Goal: Navigation & Orientation: Find specific page/section

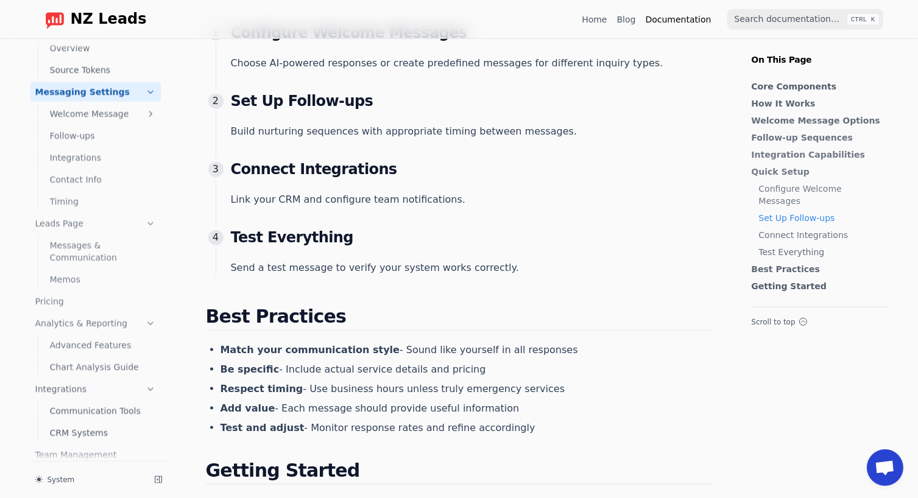
scroll to position [111, 0]
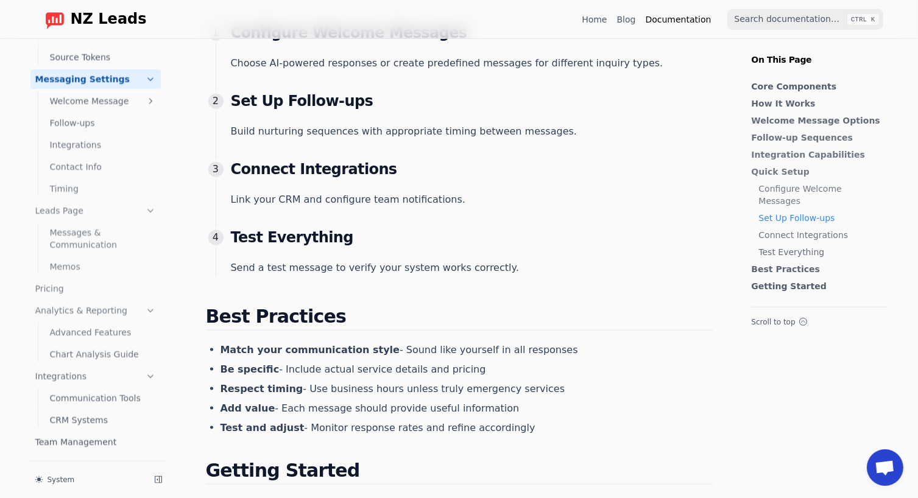
click at [108, 337] on link "Advanced Features" at bounding box center [103, 332] width 116 height 19
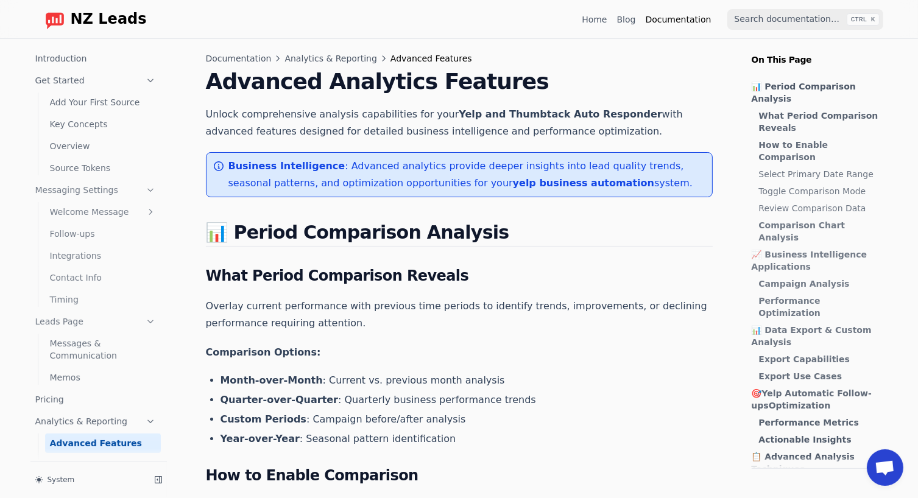
scroll to position [111, 0]
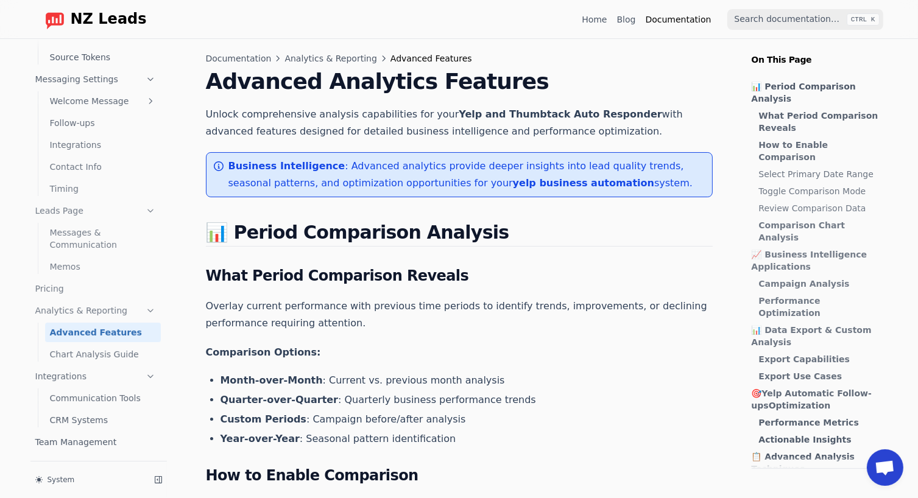
click at [107, 400] on link "Communication Tools" at bounding box center [103, 397] width 116 height 19
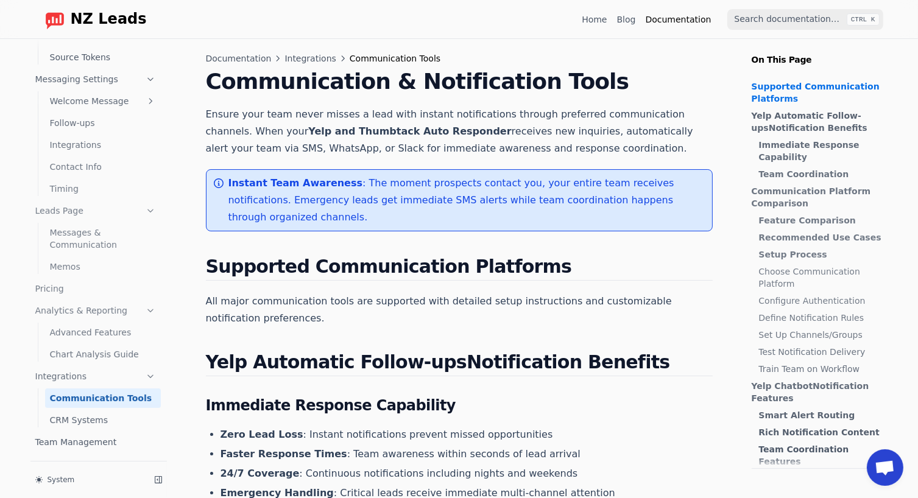
click at [131, 337] on link "Advanced Features" at bounding box center [103, 332] width 116 height 19
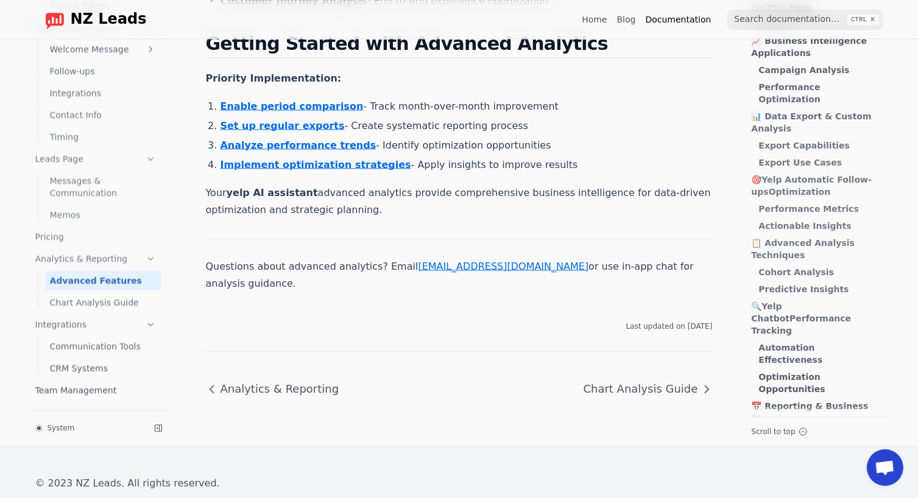
scroll to position [2740, 0]
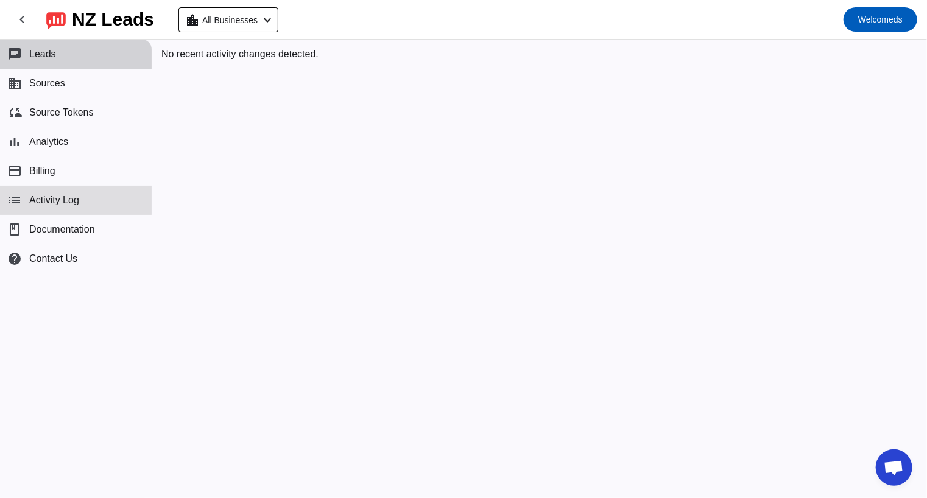
click at [65, 57] on button "chat Leads" at bounding box center [76, 54] width 152 height 29
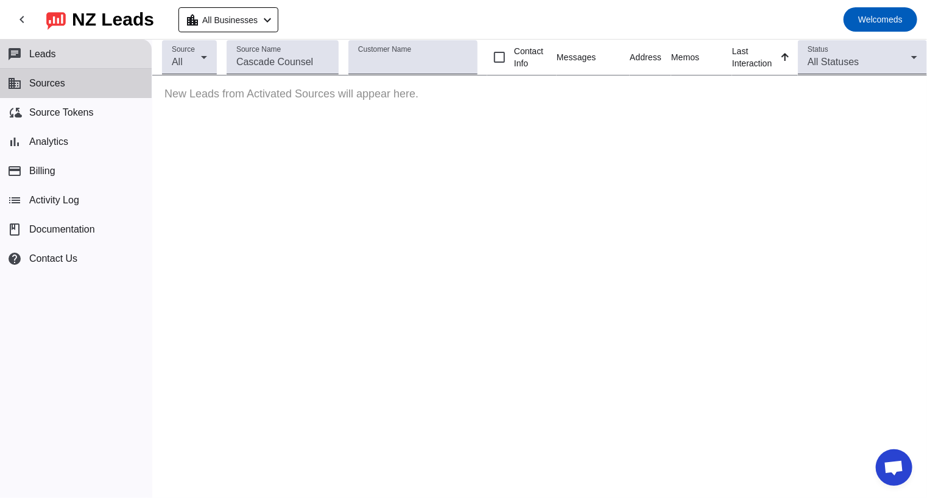
click at [65, 75] on button "business Sources" at bounding box center [76, 83] width 152 height 29
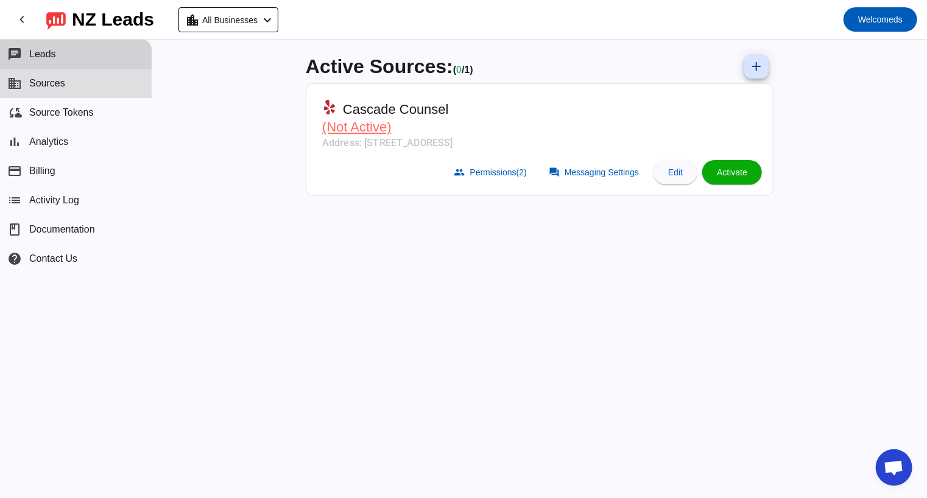
click at [71, 59] on button "chat Leads" at bounding box center [76, 54] width 152 height 29
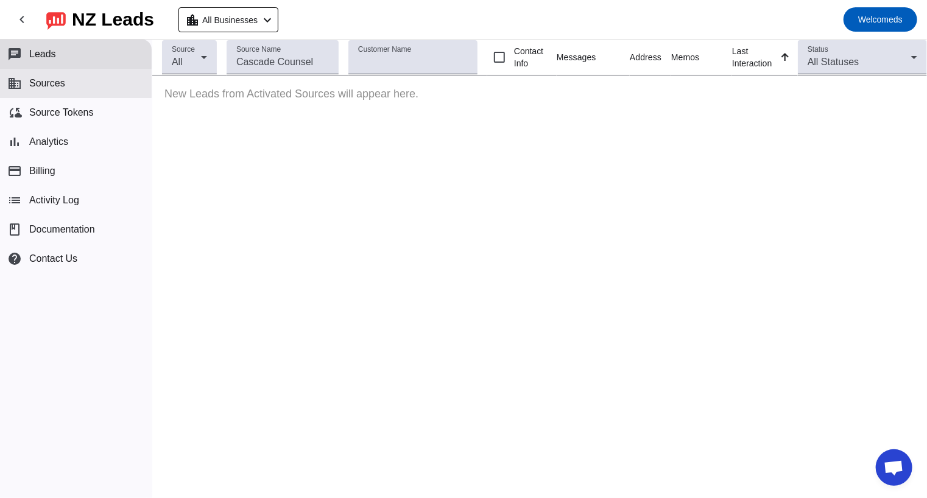
click at [136, 75] on button "business Sources" at bounding box center [76, 83] width 152 height 29
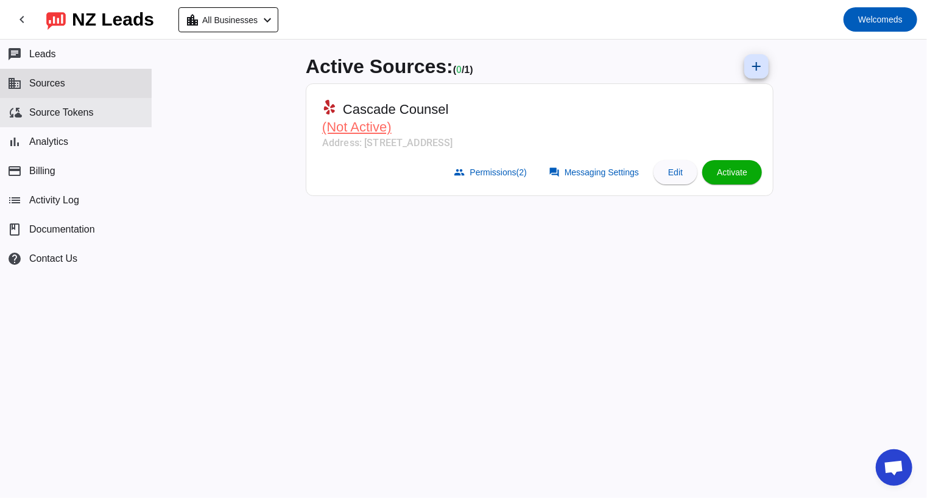
click at [122, 100] on button "cloud_sync Source Tokens" at bounding box center [76, 112] width 152 height 29
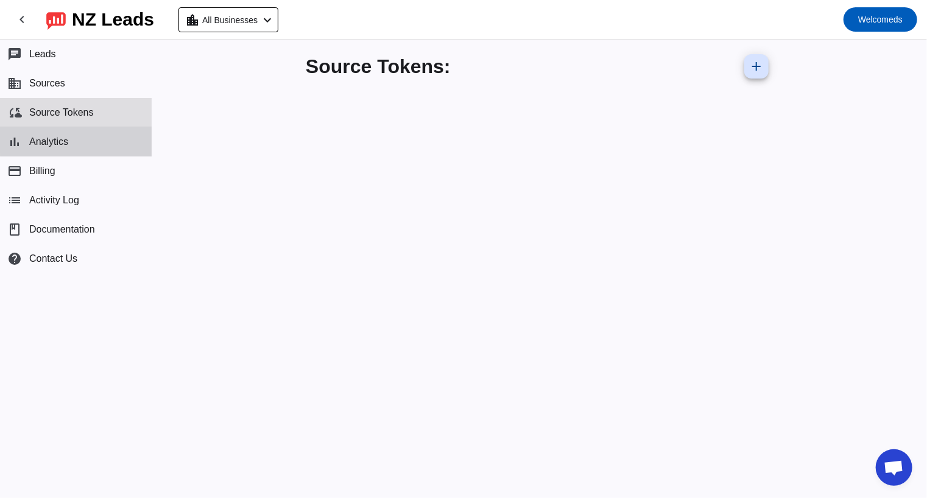
click at [123, 138] on button "bar_chart Analytics" at bounding box center [76, 141] width 152 height 29
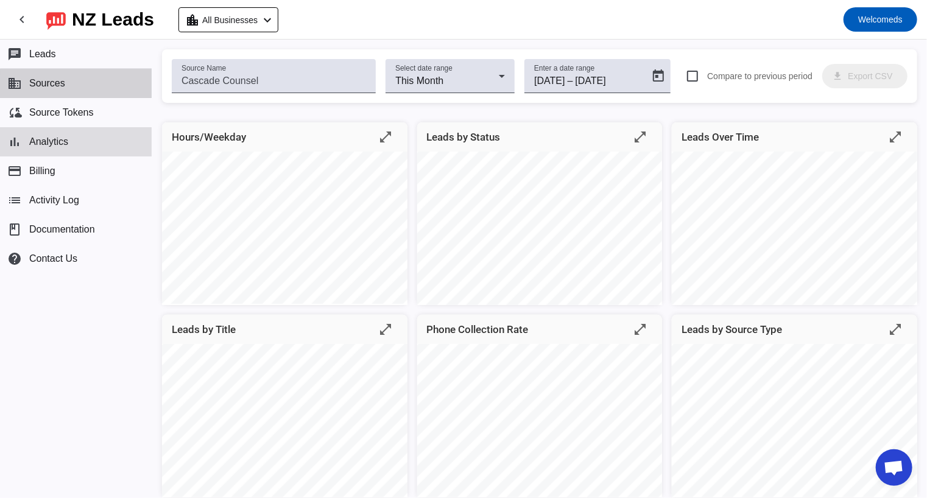
click at [114, 86] on button "business Sources" at bounding box center [76, 83] width 152 height 29
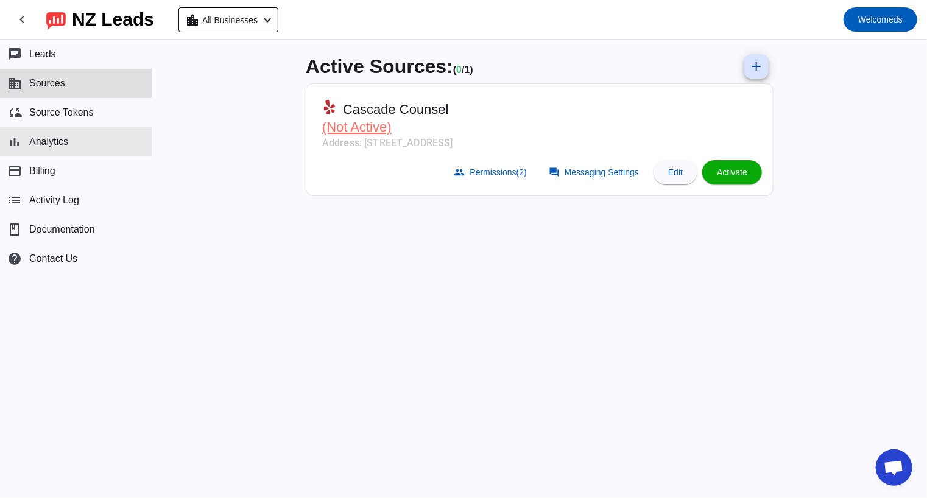
click at [104, 136] on button "bar_chart Analytics" at bounding box center [76, 141] width 152 height 29
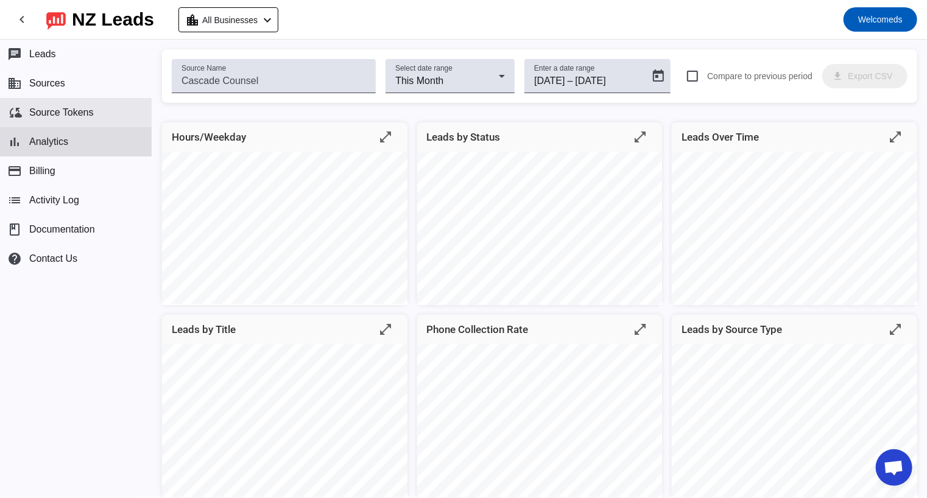
click at [80, 108] on span "Source Tokens" at bounding box center [61, 112] width 65 height 11
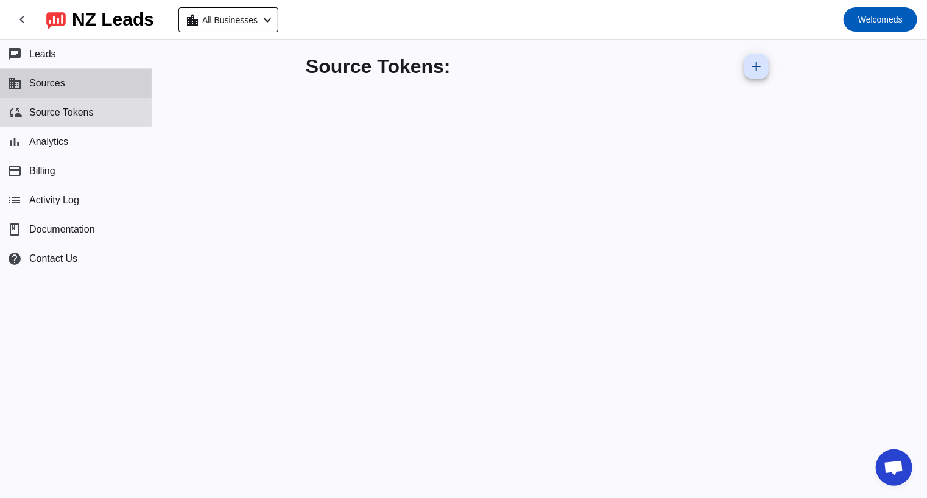
click at [88, 88] on button "business Sources" at bounding box center [76, 83] width 152 height 29
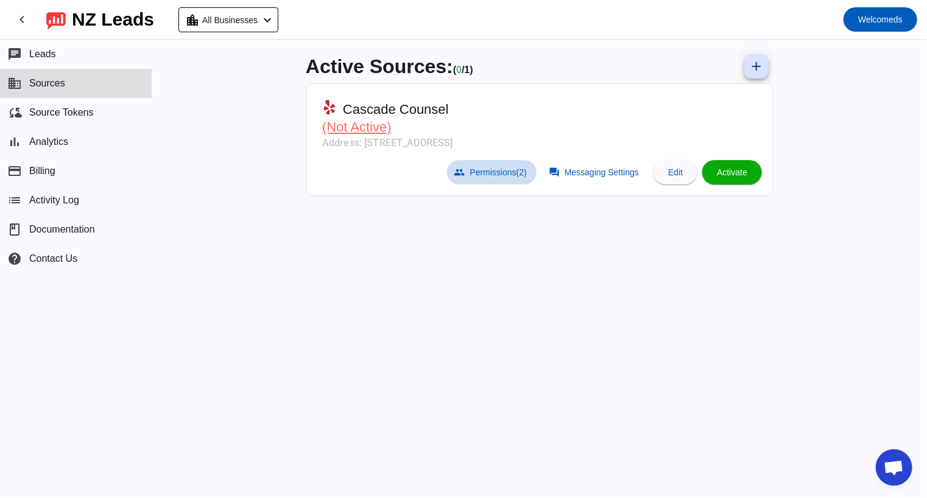
click at [508, 167] on span "Permissions (2)" at bounding box center [498, 172] width 57 height 10
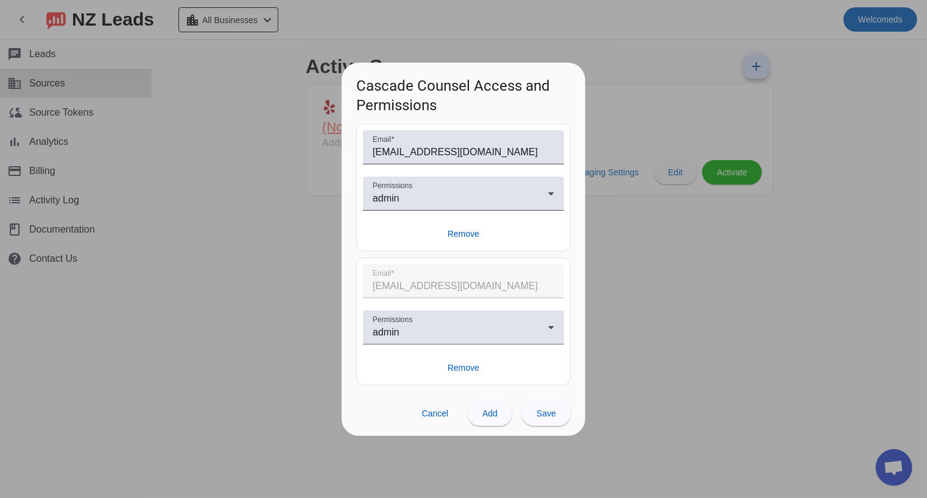
click at [266, 204] on div at bounding box center [463, 249] width 927 height 498
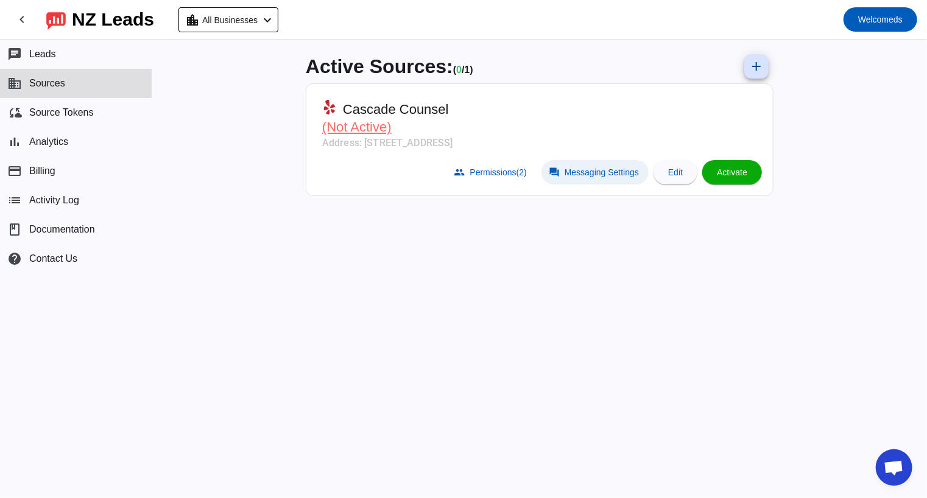
click at [599, 175] on span "Messaging Settings" at bounding box center [601, 172] width 74 height 10
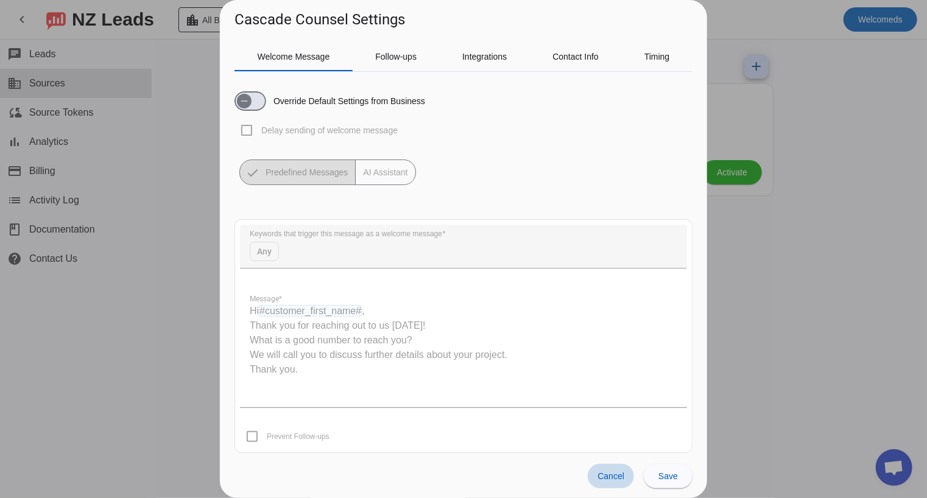
click at [596, 478] on span at bounding box center [611, 476] width 46 height 24
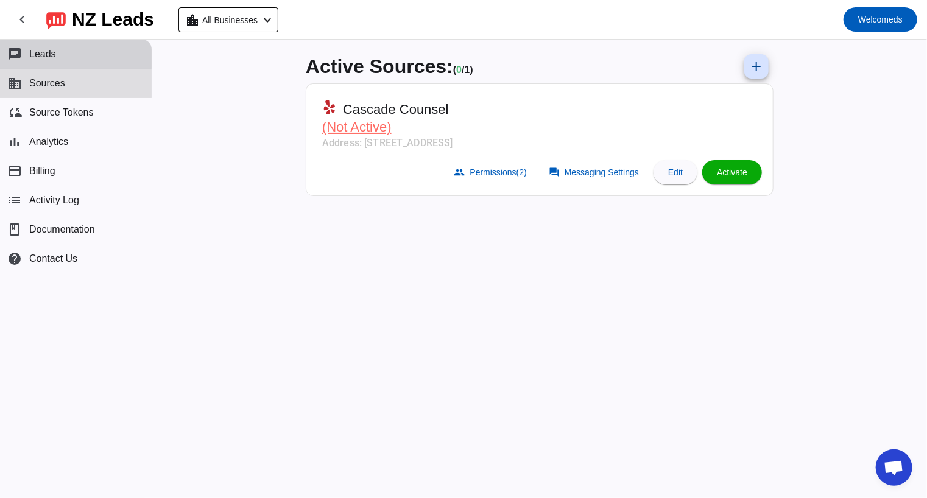
click at [93, 62] on button "chat Leads" at bounding box center [76, 54] width 152 height 29
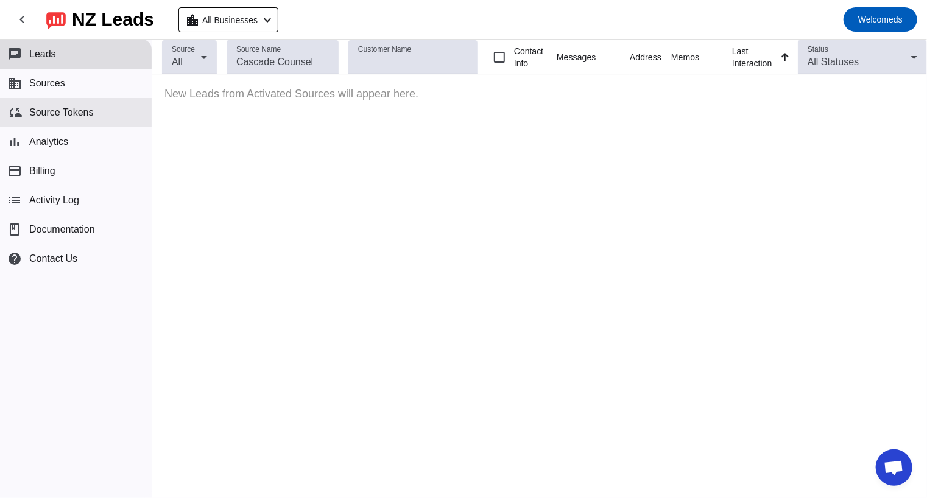
click at [93, 98] on button "cloud_sync Source Tokens" at bounding box center [76, 112] width 152 height 29
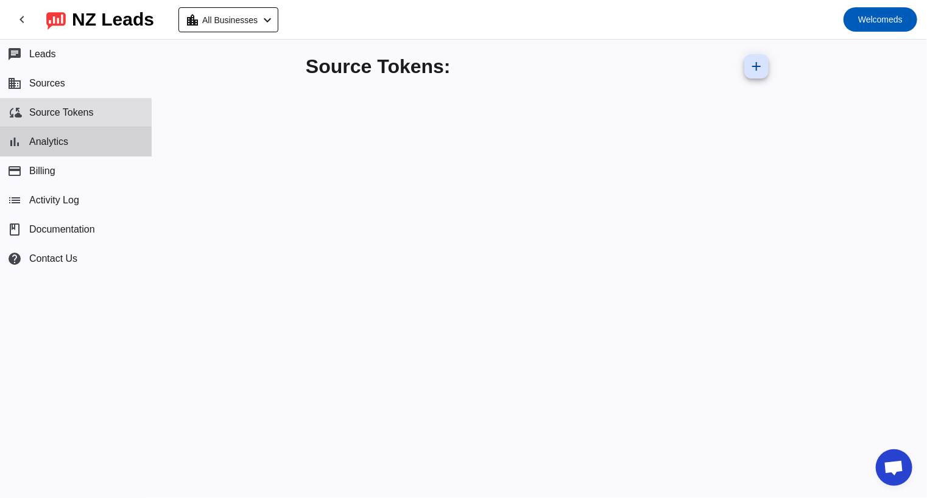
click at [96, 133] on button "bar_chart Analytics" at bounding box center [76, 141] width 152 height 29
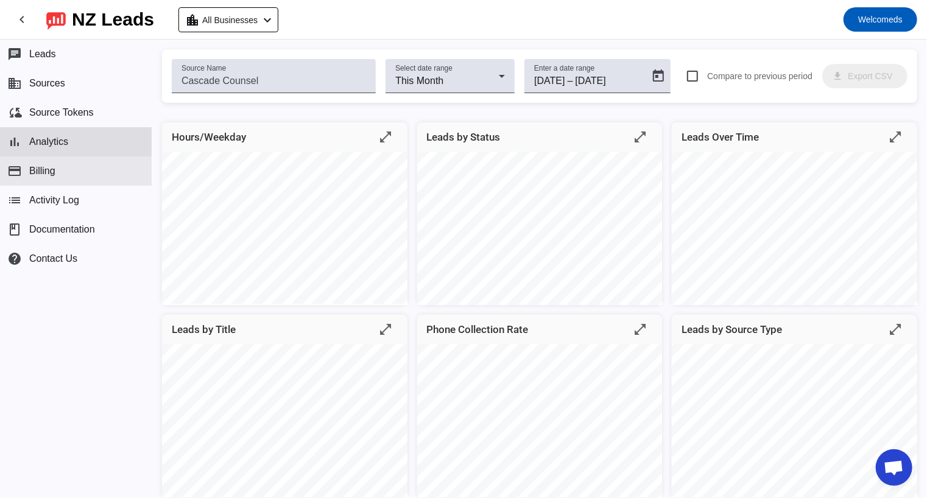
click at [93, 164] on button "payment Billing" at bounding box center [76, 170] width 152 height 29
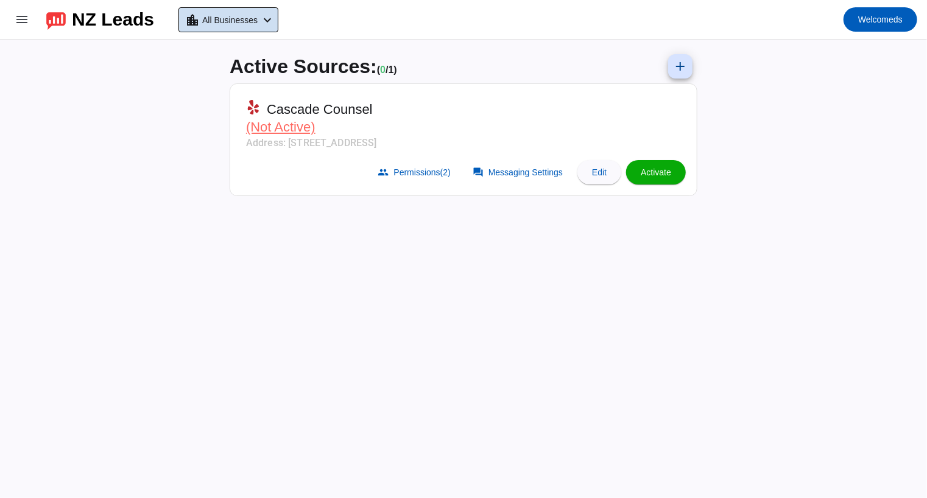
click at [227, 19] on span "All Businesses" at bounding box center [229, 20] width 55 height 17
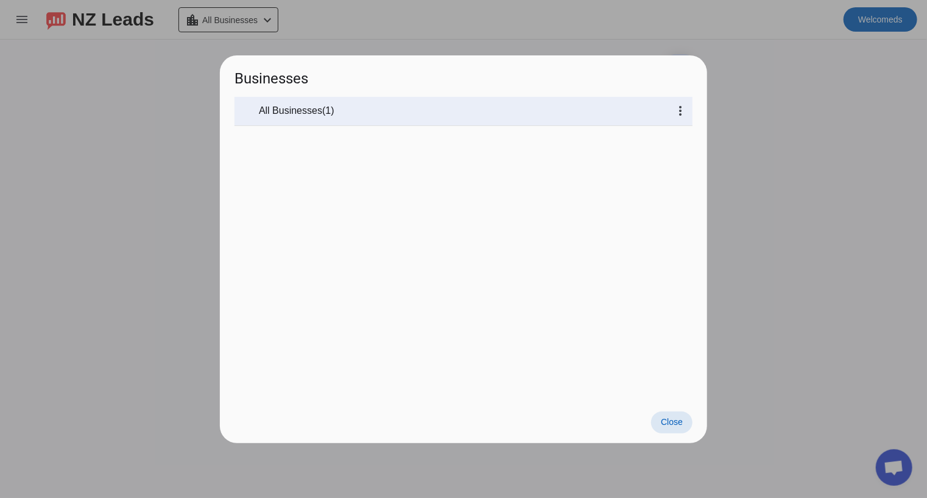
click at [184, 134] on div at bounding box center [463, 249] width 927 height 498
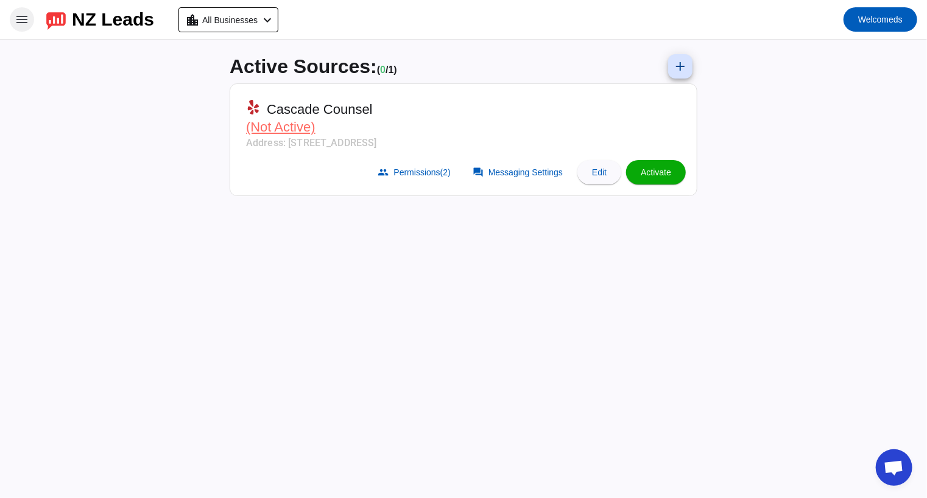
click at [33, 20] on span at bounding box center [21, 19] width 29 height 29
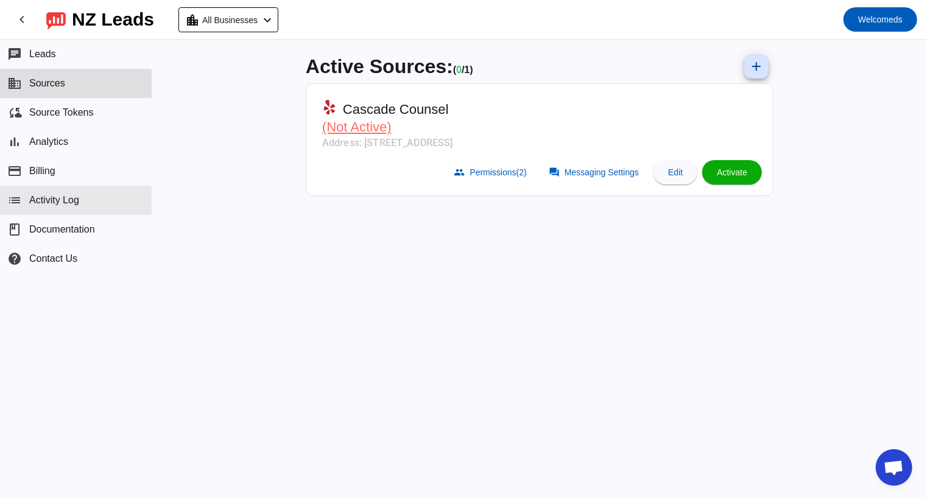
click at [71, 202] on span "Activity Log" at bounding box center [54, 200] width 50 height 11
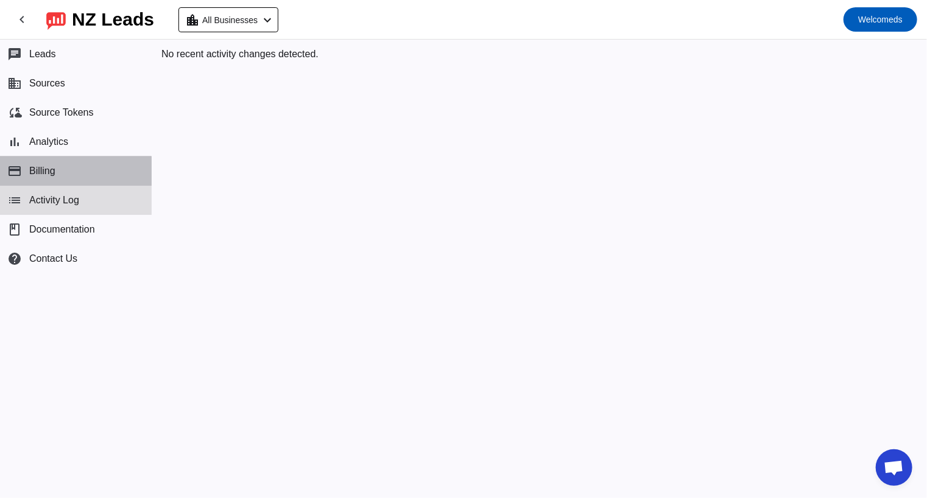
click at [72, 183] on button "payment Billing" at bounding box center [76, 170] width 152 height 29
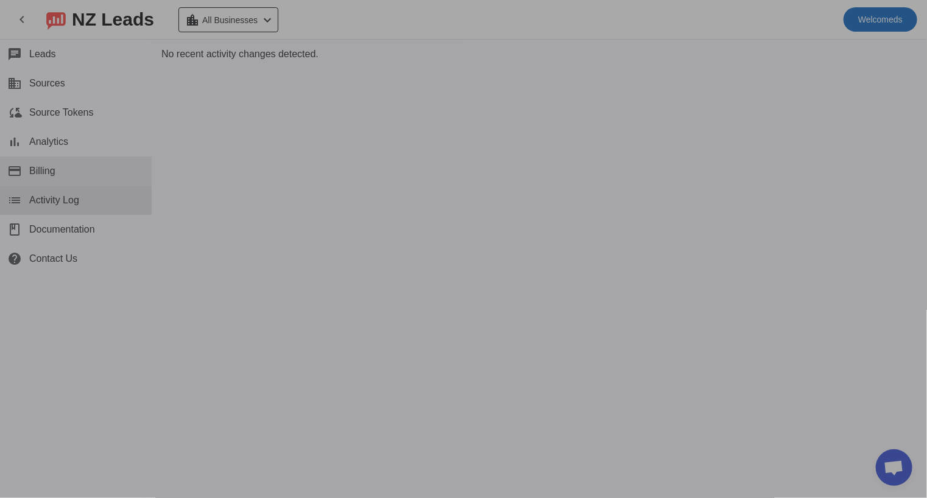
drag, startPoint x: 72, startPoint y: 183, endPoint x: 65, endPoint y: 173, distance: 12.2
click at [65, 173] on div at bounding box center [463, 249] width 927 height 498
